Goal: Task Accomplishment & Management: Manage account settings

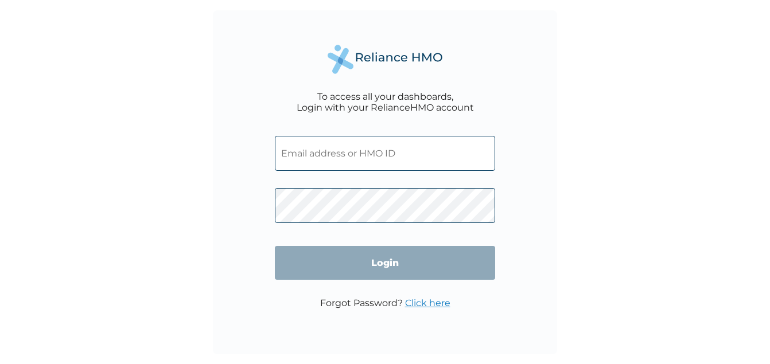
click at [392, 150] on input "text" at bounding box center [385, 153] width 220 height 35
click at [406, 151] on input "text" at bounding box center [385, 153] width 220 height 35
click at [402, 151] on input "text" at bounding box center [385, 153] width 220 height 35
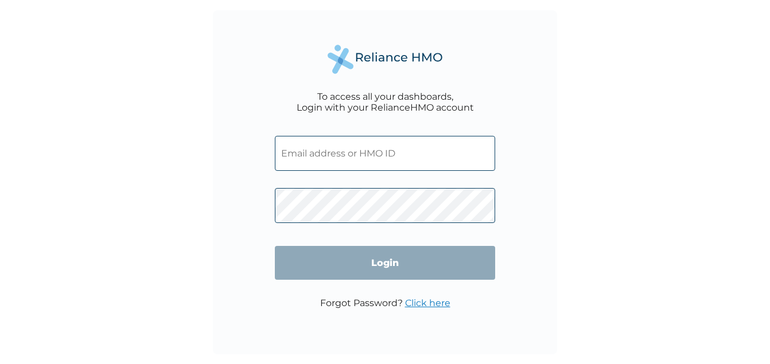
click at [402, 151] on input "text" at bounding box center [385, 153] width 220 height 35
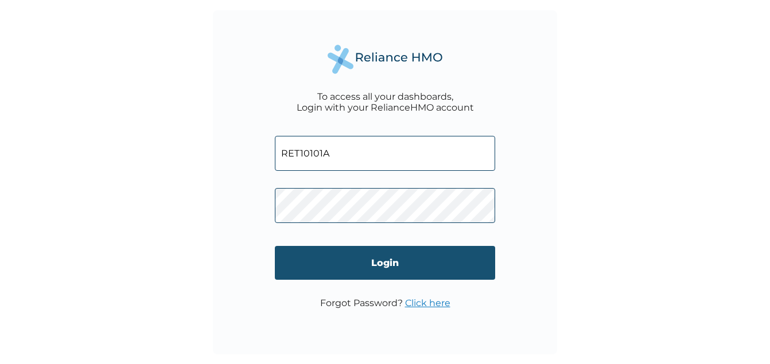
type input "RET10101A"
click at [391, 262] on input "Login" at bounding box center [385, 263] width 220 height 34
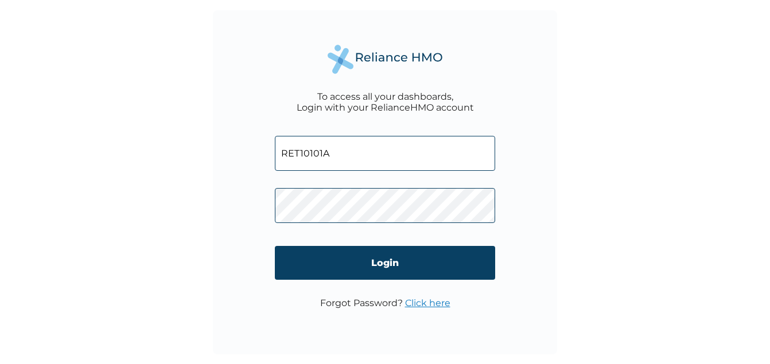
click at [414, 302] on link "Click here" at bounding box center [427, 303] width 45 height 11
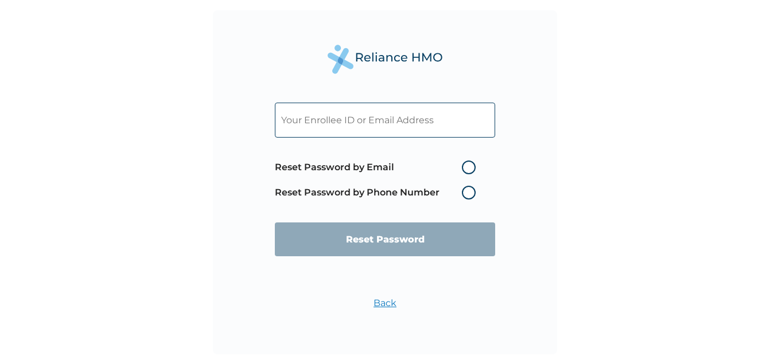
click at [471, 164] on label "Reset Password by Email" at bounding box center [378, 168] width 207 height 14
click at [464, 164] on input "Reset Password by Email" at bounding box center [455, 167] width 18 height 18
radio input "true"
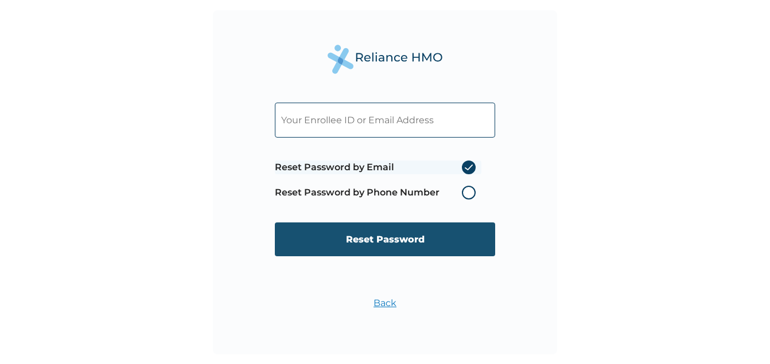
click at [391, 228] on input "Reset Password" at bounding box center [385, 240] width 220 height 34
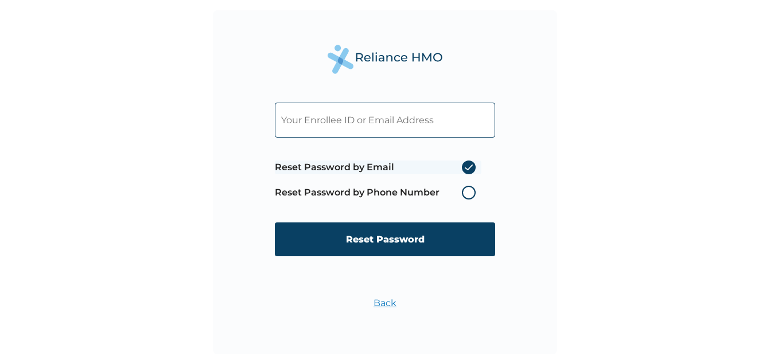
click at [419, 114] on input "text" at bounding box center [385, 120] width 220 height 35
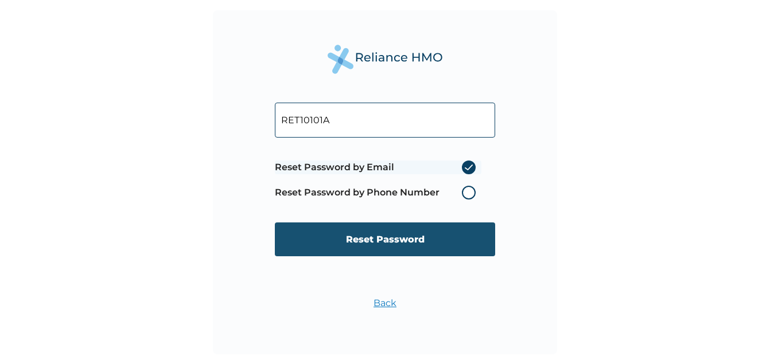
type input "RET10101A"
click at [407, 235] on input "Reset Password" at bounding box center [385, 240] width 220 height 34
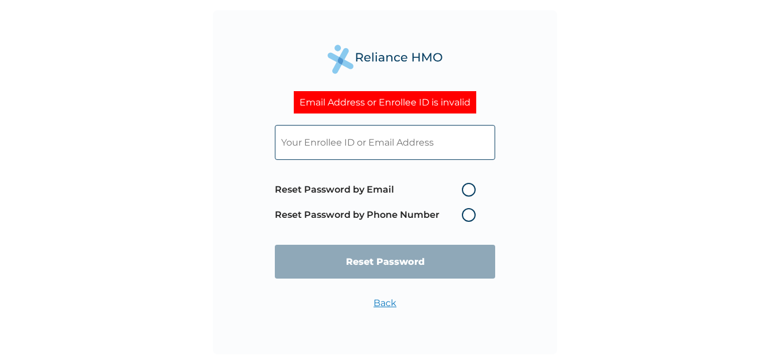
click at [472, 186] on label "Reset Password by Email" at bounding box center [378, 190] width 207 height 14
click at [464, 186] on input "Reset Password by Email" at bounding box center [455, 190] width 18 height 18
radio input "true"
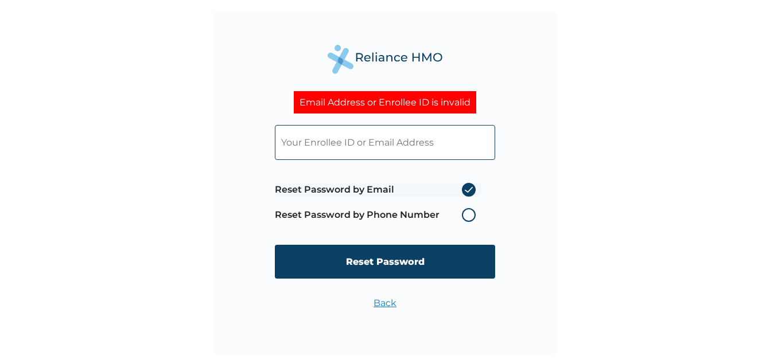
drag, startPoint x: 446, startPoint y: 127, endPoint x: 446, endPoint y: 138, distance: 10.3
click at [445, 133] on input "text" at bounding box center [385, 142] width 220 height 35
type input "[EMAIL_ADDRESS][DOMAIN_NAME]"
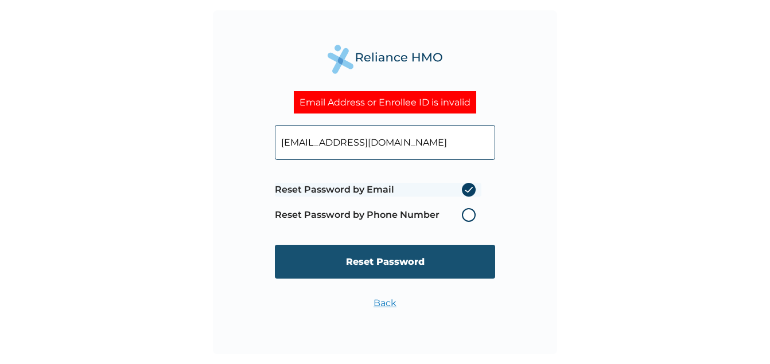
click at [374, 260] on input "Reset Password" at bounding box center [385, 262] width 220 height 34
